Goal: Task Accomplishment & Management: Use online tool/utility

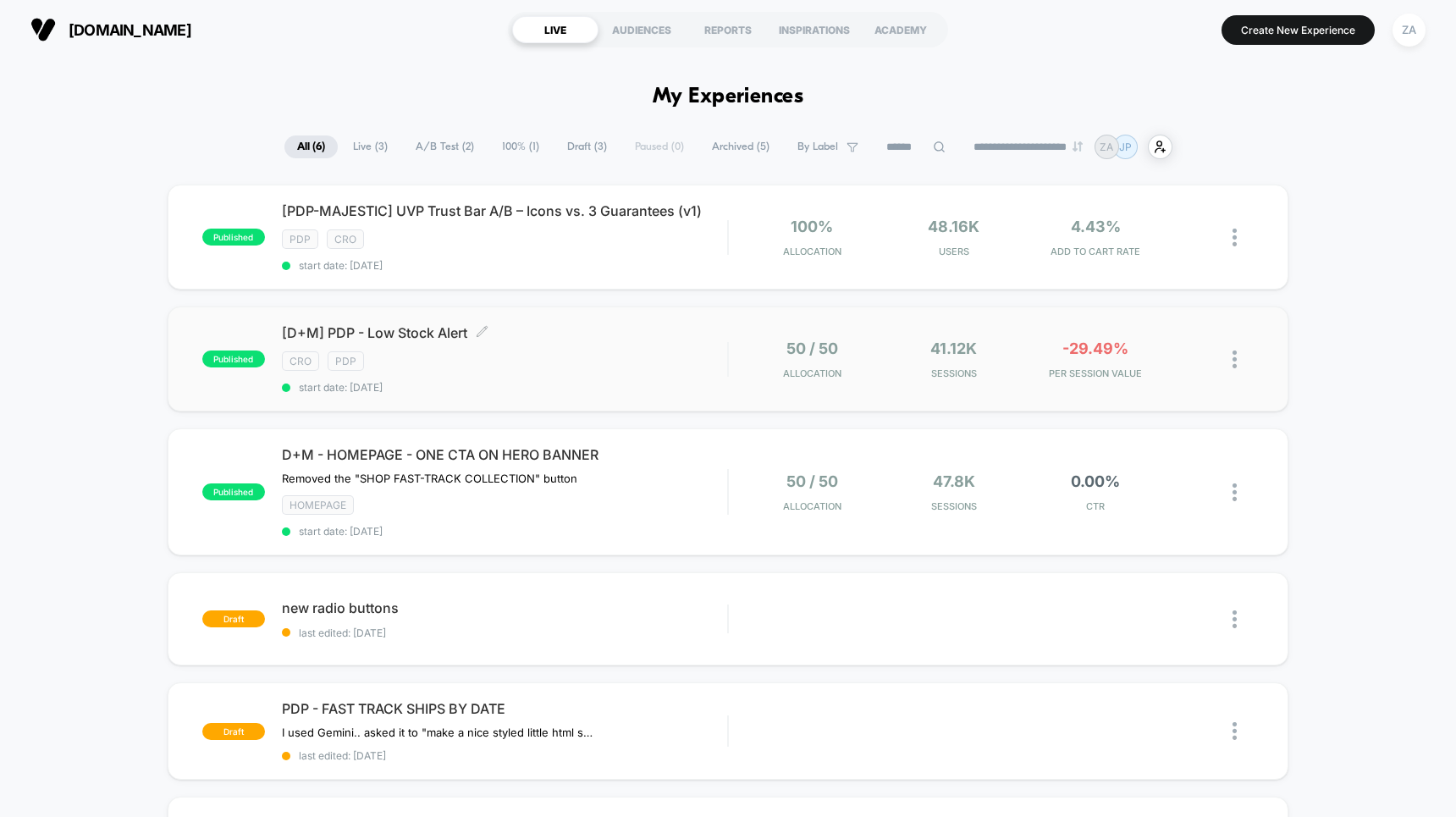
click at [595, 381] on span "start date: [DATE]" at bounding box center [504, 387] width 445 height 13
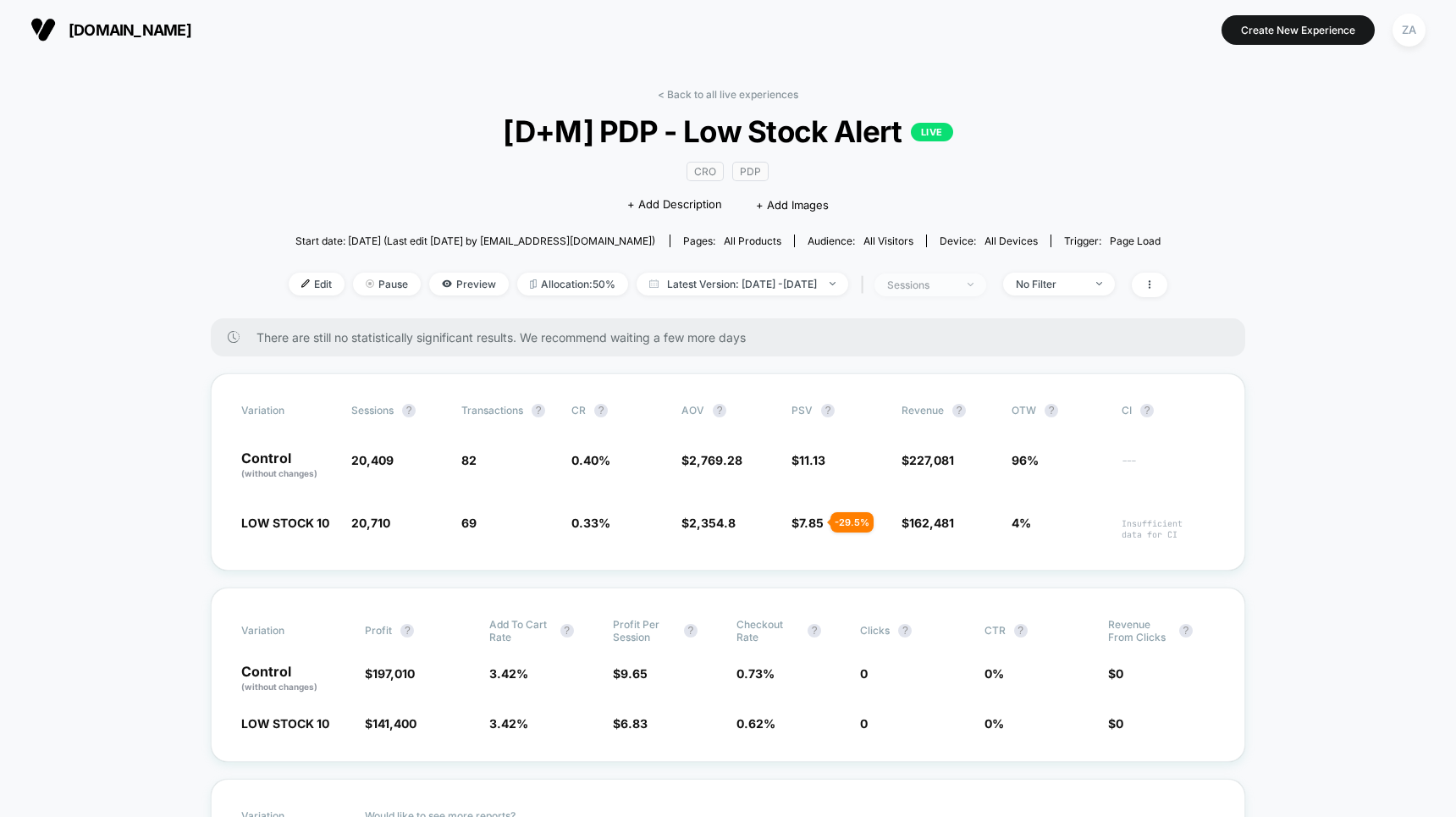
click at [986, 286] on span "sessions" at bounding box center [930, 285] width 112 height 23
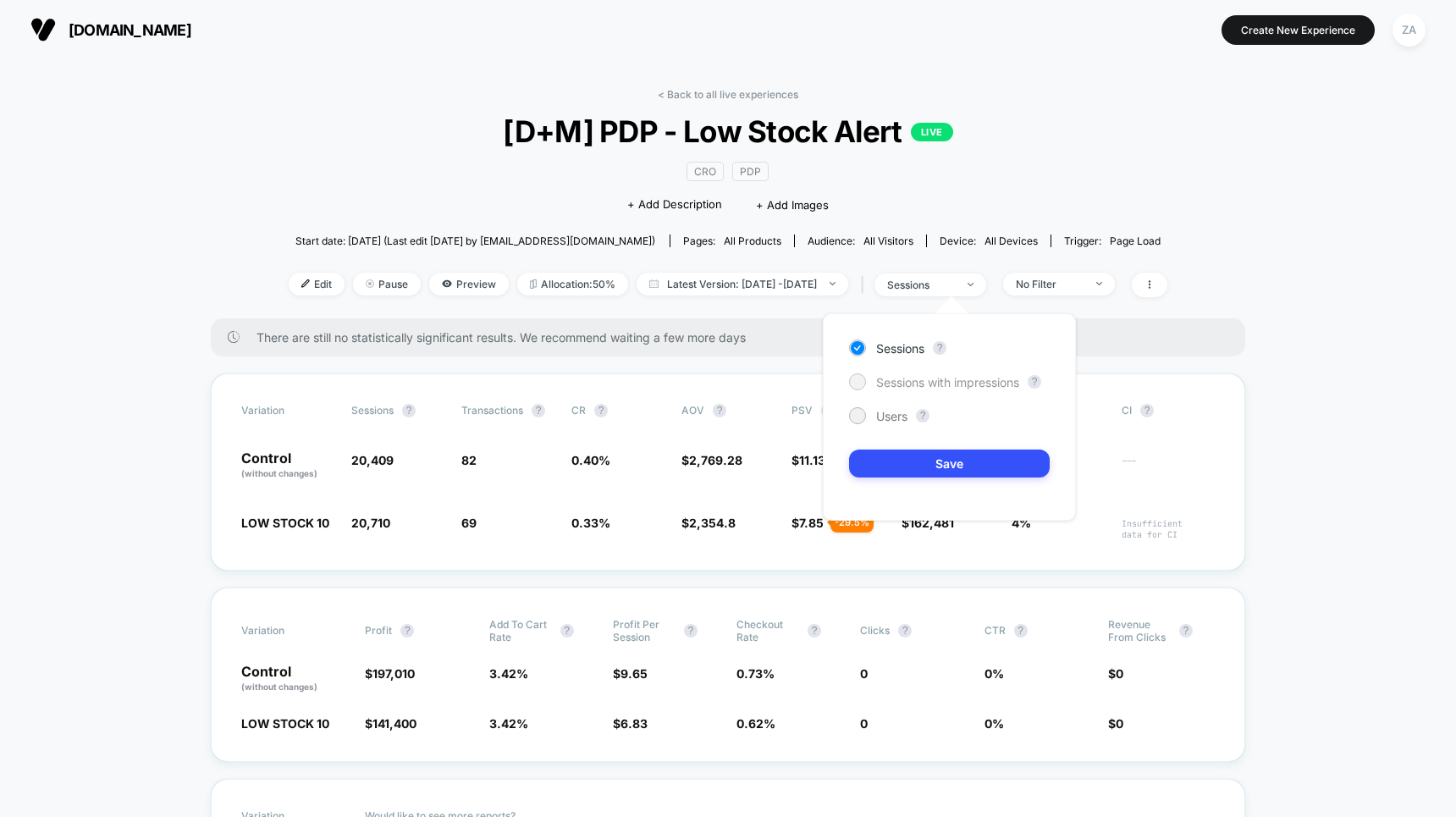
click at [949, 383] on span "Sessions with impressions" at bounding box center [948, 382] width 143 height 14
click at [935, 461] on button "Save" at bounding box center [949, 464] width 200 height 28
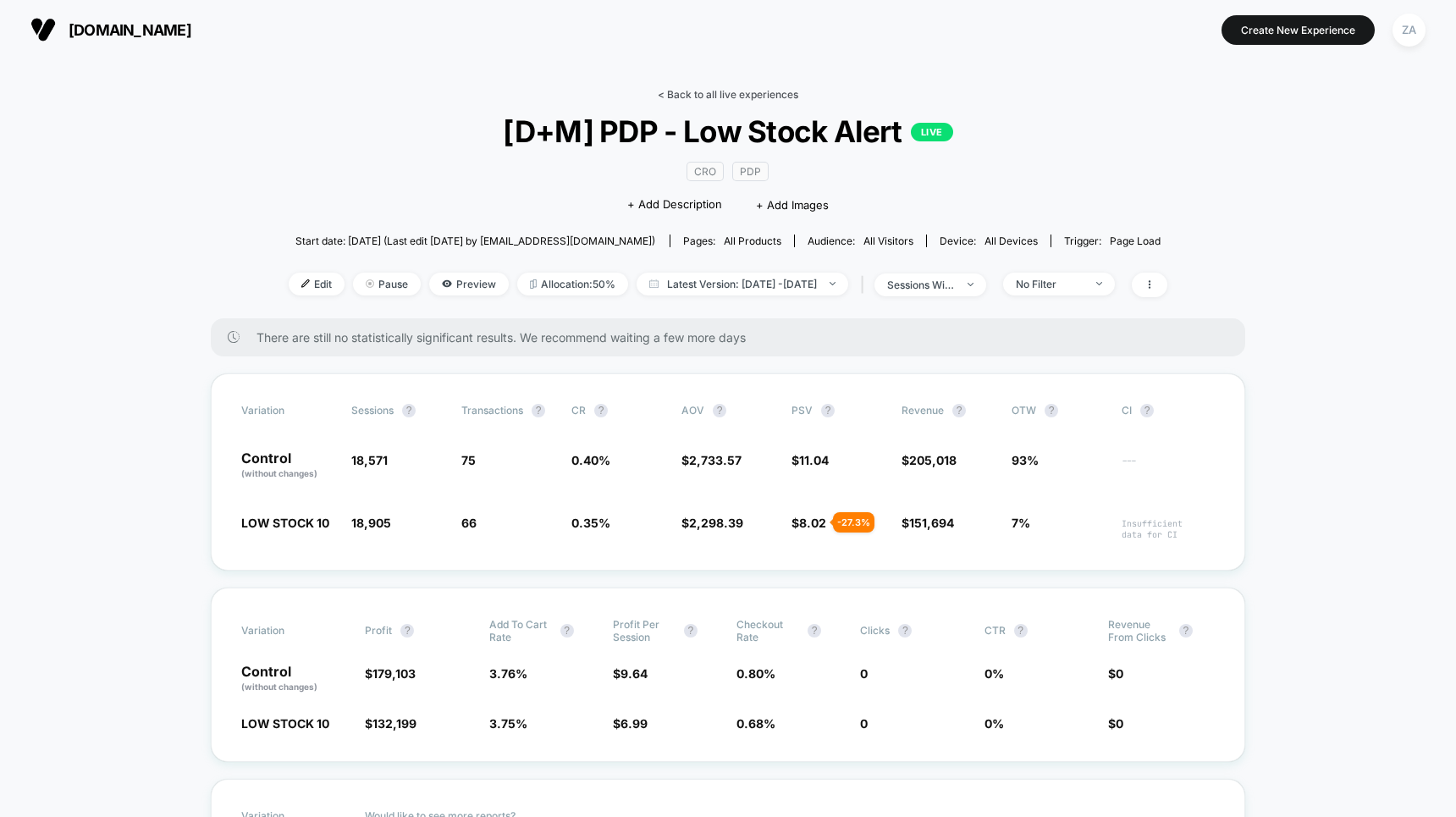
click at [748, 92] on link "< Back to all live experiences" at bounding box center [727, 94] width 140 height 13
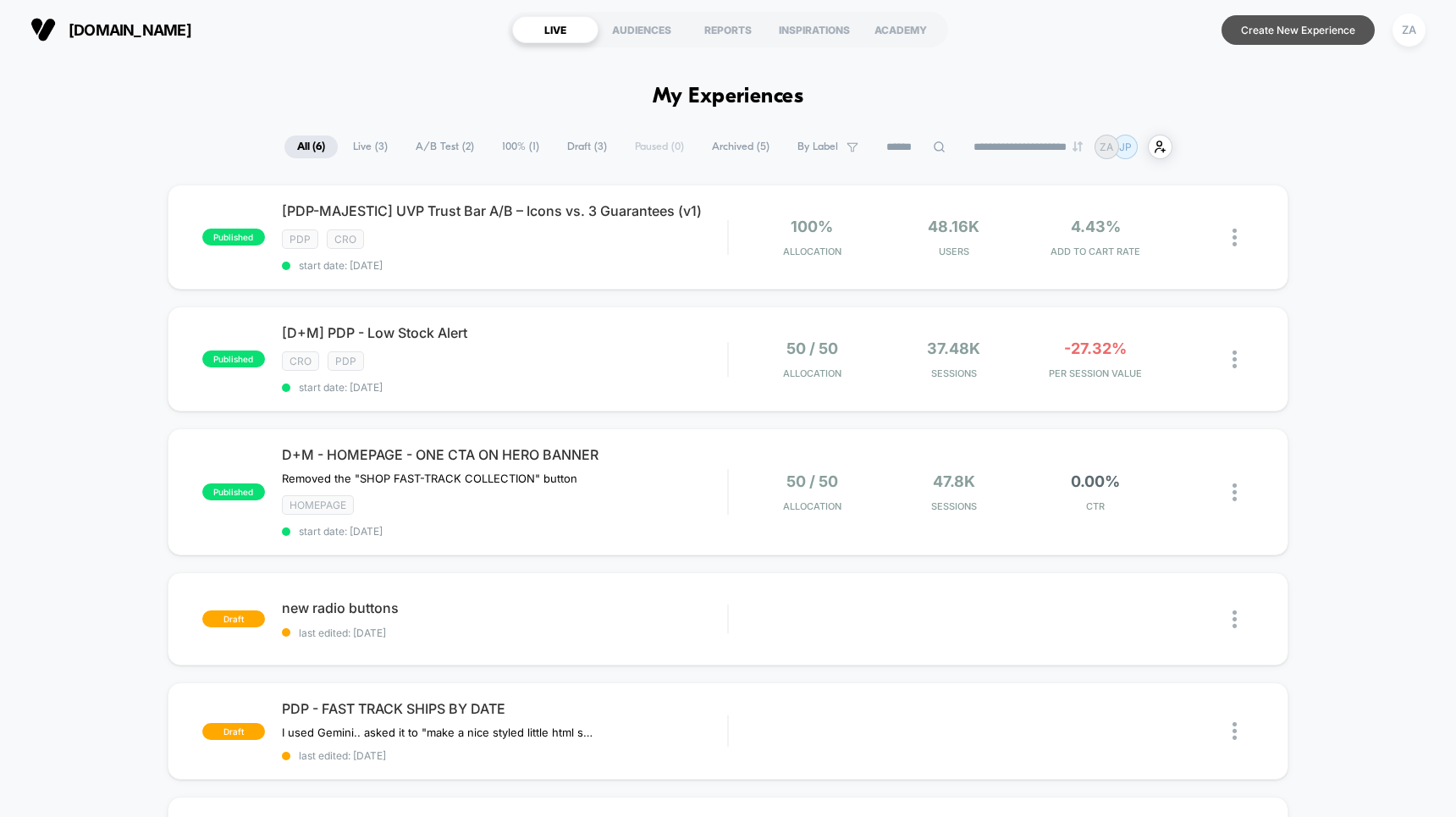
click at [1291, 33] on button "Create New Experience" at bounding box center [1298, 30] width 153 height 30
